Goal: Task Accomplishment & Management: Manage account settings

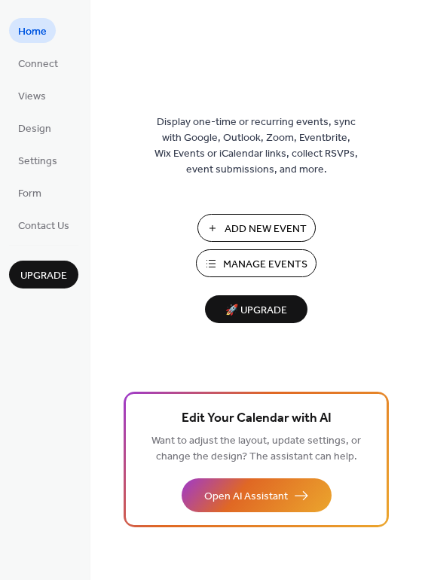
click at [266, 262] on span "Manage Events" at bounding box center [265, 265] width 84 height 16
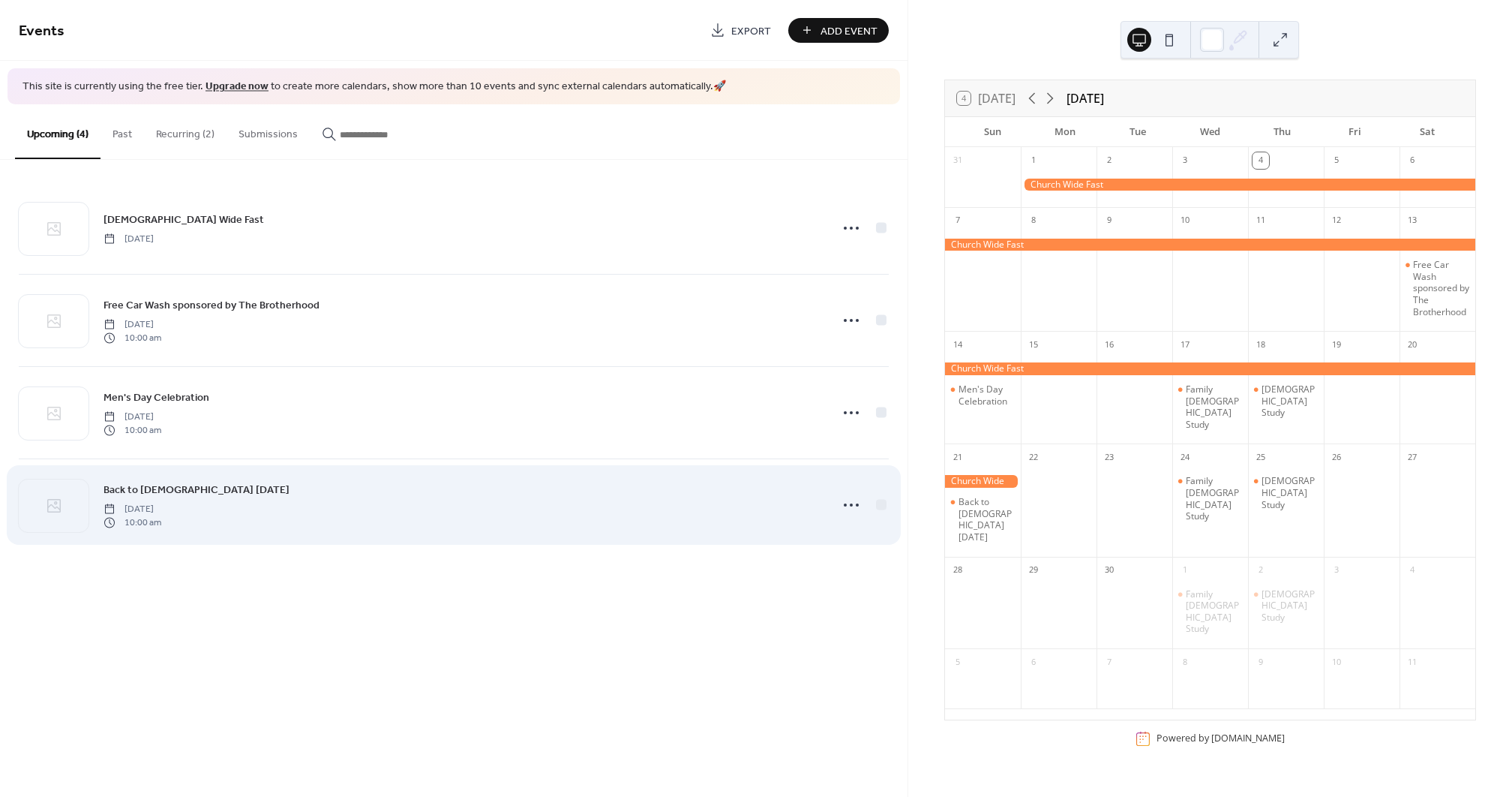
click at [161, 502] on span "Sunday, September 21, 2025" at bounding box center [132, 509] width 58 height 14
click at [53, 506] on icon at bounding box center [54, 506] width 18 height 18
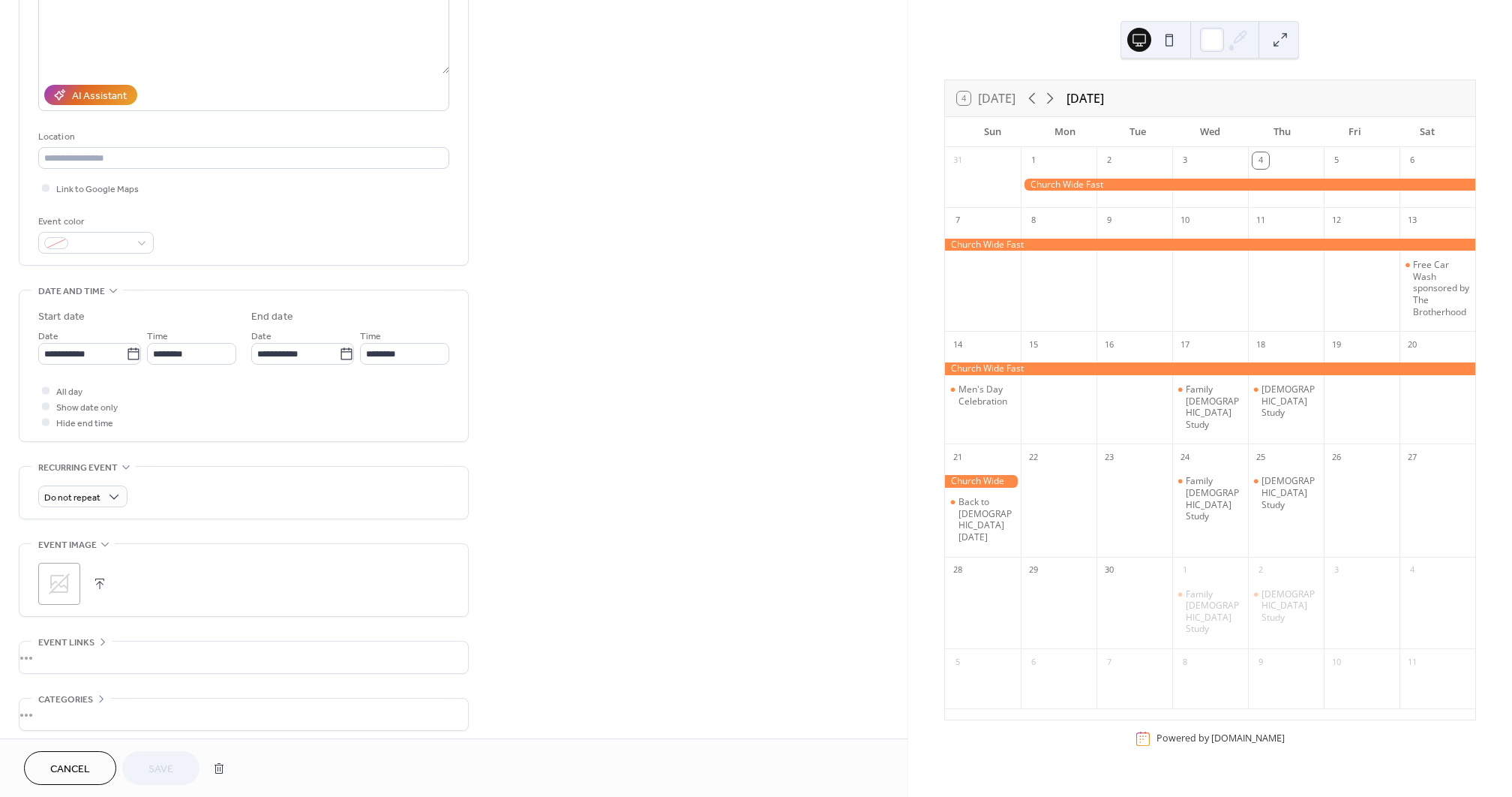
scroll to position [262, 0]
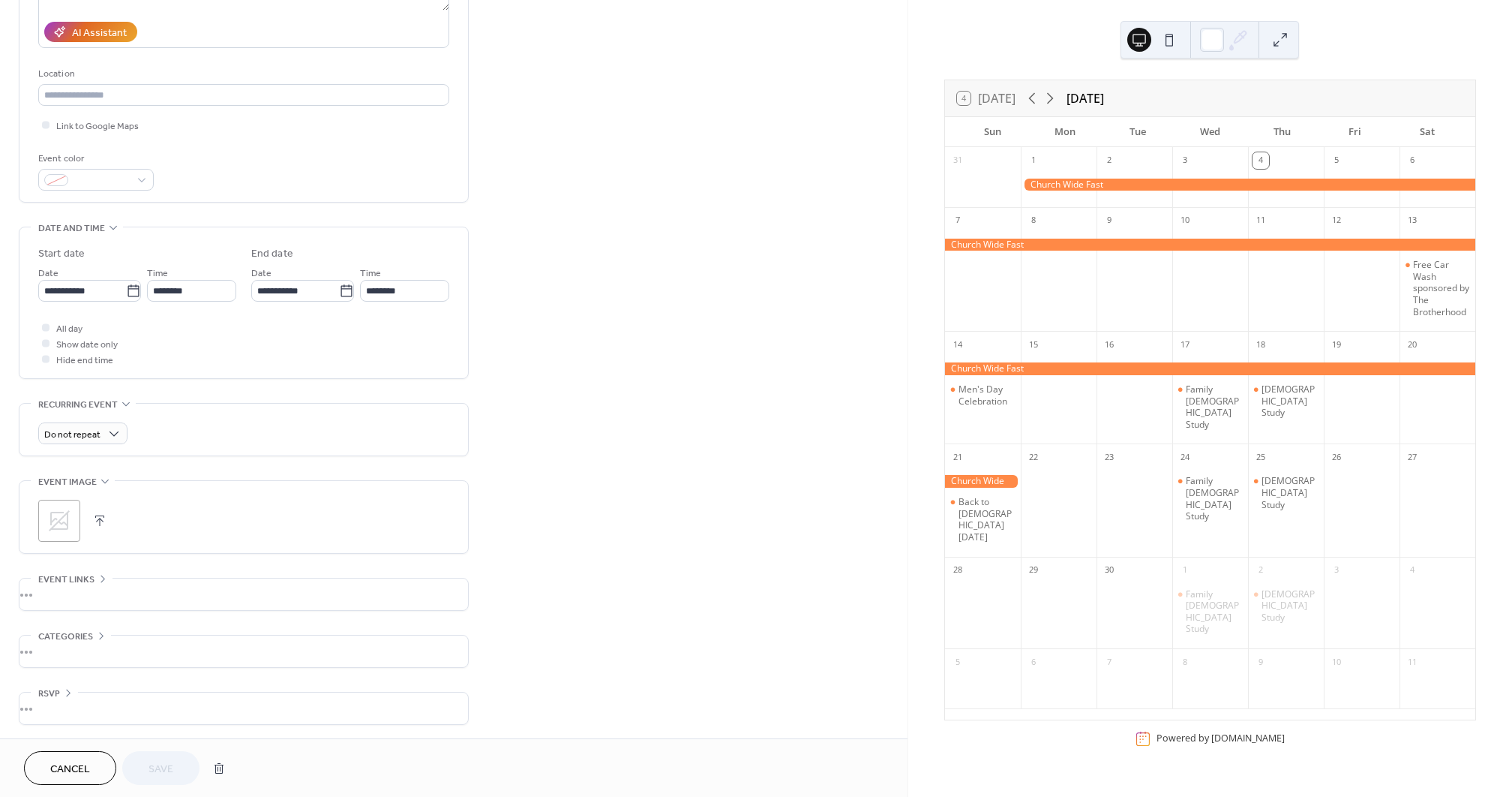
click at [64, 526] on icon at bounding box center [59, 520] width 21 height 21
click at [151, 758] on button "Save" at bounding box center [161, 768] width 78 height 34
